Goal: Task Accomplishment & Management: Use online tool/utility

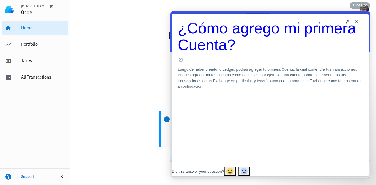
scroll to position [84, 0]
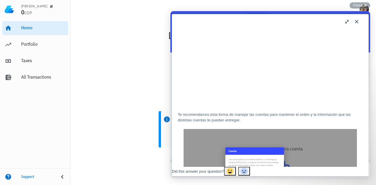
click at [347, 21] on button "u" at bounding box center [346, 21] width 9 height 9
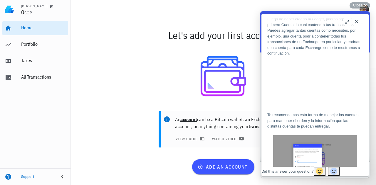
click at [347, 21] on button "b" at bounding box center [346, 21] width 9 height 9
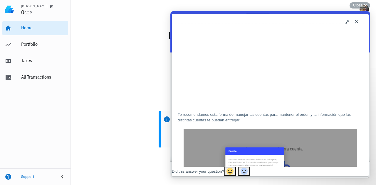
click at [346, 20] on button "u" at bounding box center [346, 21] width 9 height 9
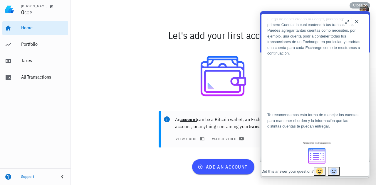
click at [345, 23] on button "b" at bounding box center [346, 21] width 9 height 9
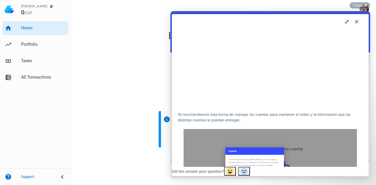
click at [356, 24] on button "Close" at bounding box center [356, 21] width 9 height 9
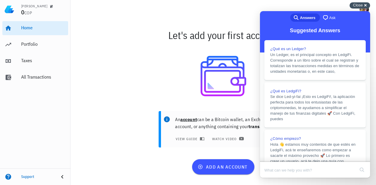
click at [365, 4] on div "Close cross-small" at bounding box center [359, 5] width 21 height 6
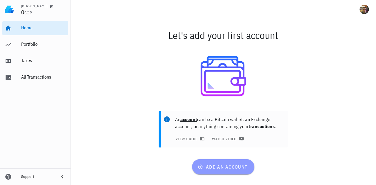
click at [233, 165] on span "add an account" at bounding box center [223, 167] width 48 height 6
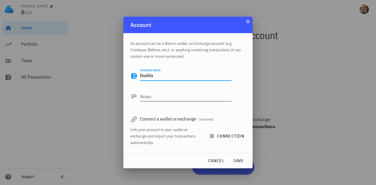
type textarea "Budda"
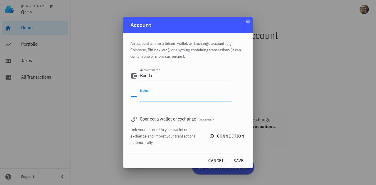
click at [181, 95] on textarea "Notes" at bounding box center [185, 96] width 91 height 9
type textarea "transacciones de budda"
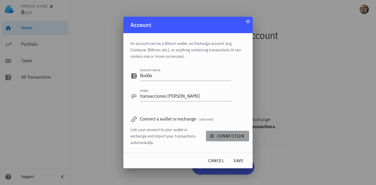
click at [222, 138] on span "connection" at bounding box center [227, 136] width 34 height 5
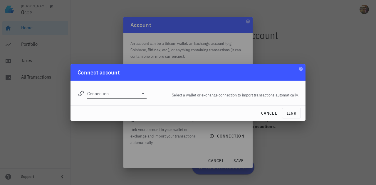
click at [143, 93] on icon at bounding box center [142, 93] width 3 height 1
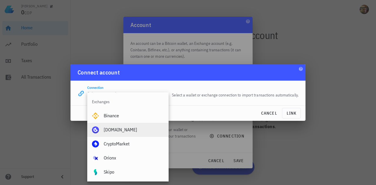
click at [119, 132] on div "Buda.com" at bounding box center [134, 130] width 60 height 6
type input "Buda.com"
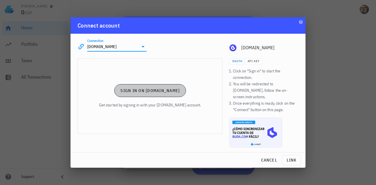
click at [148, 93] on span "Sign in on Buda.com" at bounding box center [150, 90] width 60 height 5
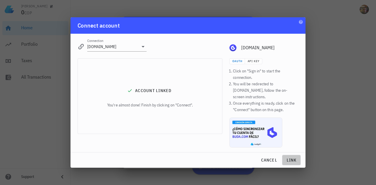
click at [292, 159] on span "link" at bounding box center [290, 160] width 13 height 5
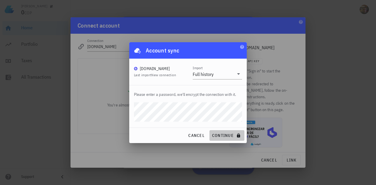
click at [227, 134] on span "continue" at bounding box center [227, 135] width 30 height 5
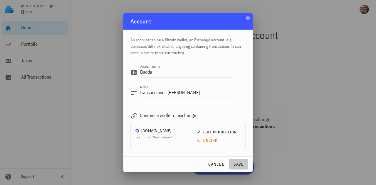
click at [240, 165] on span "save" at bounding box center [238, 164] width 14 height 5
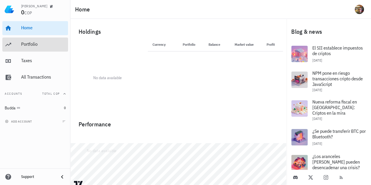
click at [36, 45] on div "Portfolio" at bounding box center [43, 44] width 45 height 6
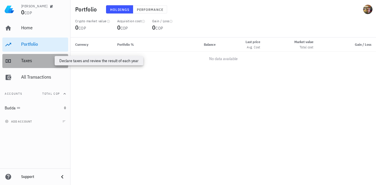
click at [33, 62] on div "Taxes" at bounding box center [43, 61] width 45 height 6
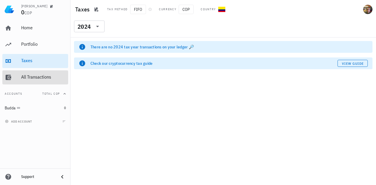
click at [33, 75] on div "All Transactions" at bounding box center [43, 77] width 45 height 6
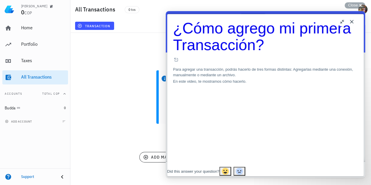
click at [352, 22] on button "Close" at bounding box center [351, 21] width 9 height 9
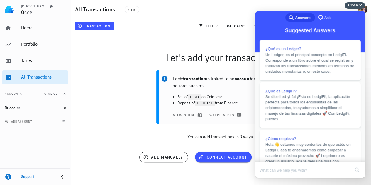
click at [360, 5] on div "Close cross-small" at bounding box center [355, 5] width 21 height 6
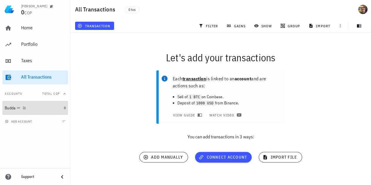
click at [15, 107] on div "Budda" at bounding box center [10, 108] width 11 height 5
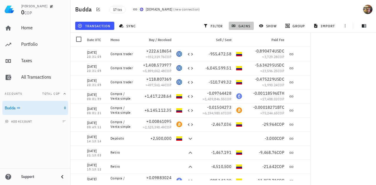
click at [243, 27] on span "gains" at bounding box center [241, 25] width 18 height 5
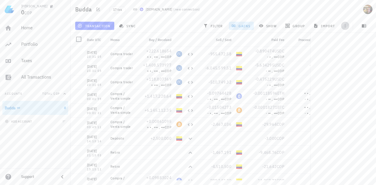
click at [347, 26] on icon "button" at bounding box center [344, 25] width 5 height 5
click at [351, 5] on div "Budda 17 txs Buda.com ( new connection )" at bounding box center [222, 9] width 305 height 19
click at [96, 24] on span "transaction" at bounding box center [95, 25] width 32 height 5
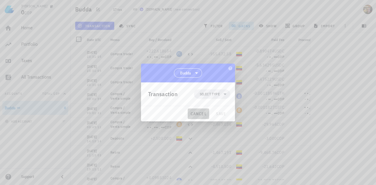
click at [203, 112] on span "cancel" at bounding box center [198, 113] width 17 height 5
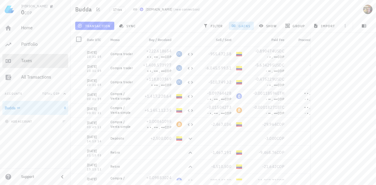
drag, startPoint x: 26, startPoint y: 60, endPoint x: 26, endPoint y: 65, distance: 4.7
click at [26, 60] on div "Taxes" at bounding box center [43, 61] width 45 height 6
